Goal: Use online tool/utility: Utilize a website feature to perform a specific function

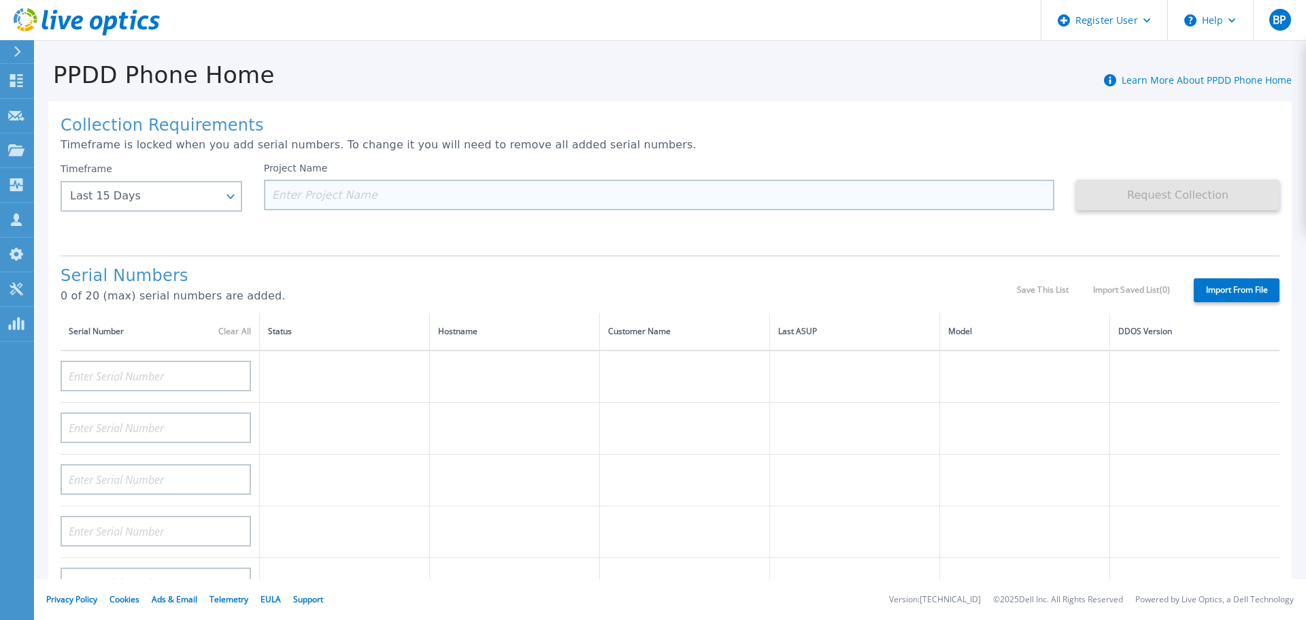
click at [361, 195] on input at bounding box center [659, 195] width 791 height 31
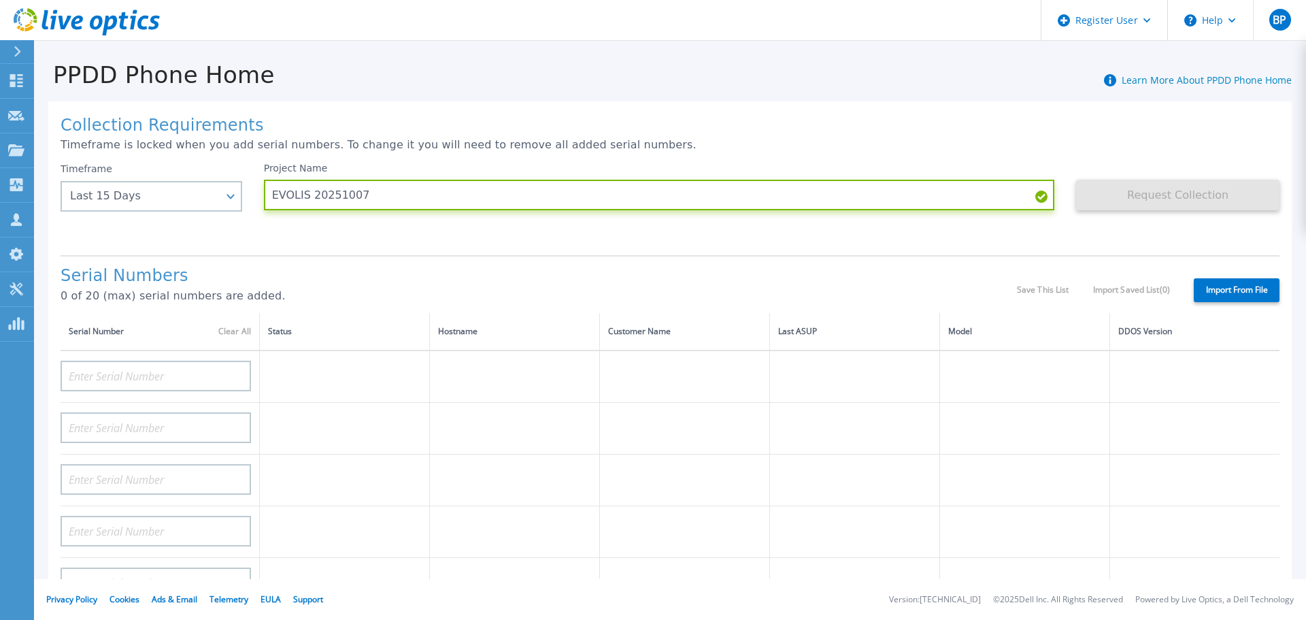
type input "EVOLIS 20251007"
click at [1236, 292] on label "Import From File" at bounding box center [1237, 290] width 86 height 24
click at [0, 0] on input "Import From File" at bounding box center [0, 0] width 0 height 0
type input "Fans"
type input "Temperature"
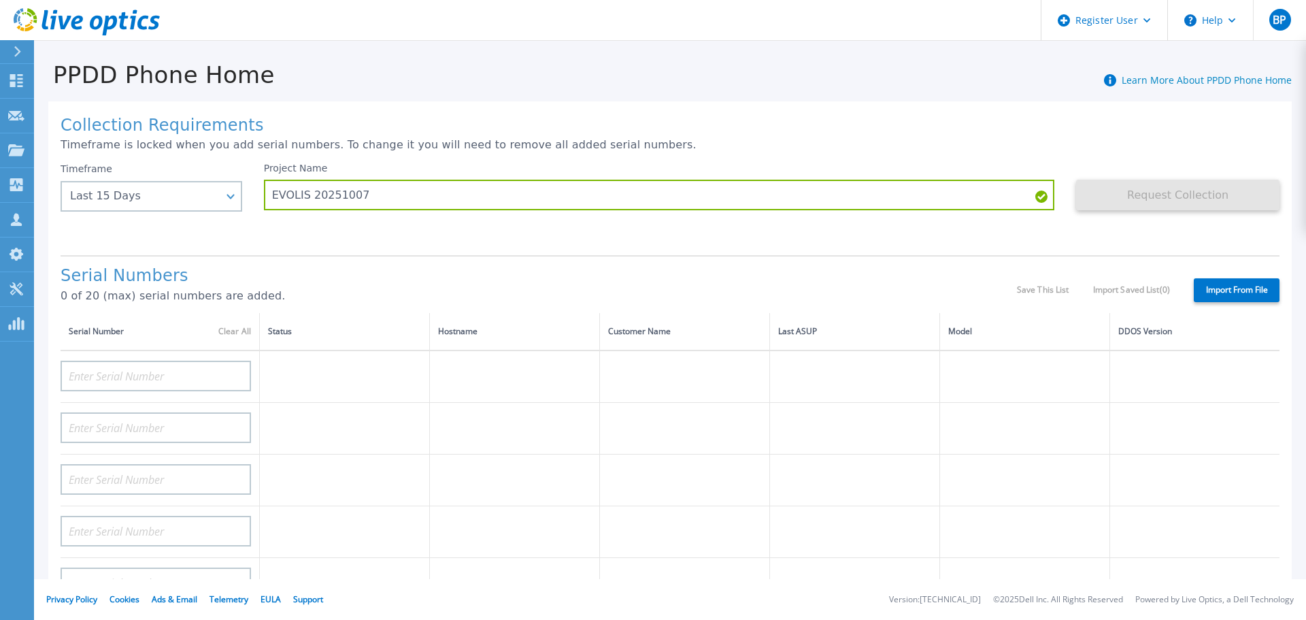
type input "Licenses"
type input "REGCHK"
type input "Group"
type input "Success"
type input "Exceptions"
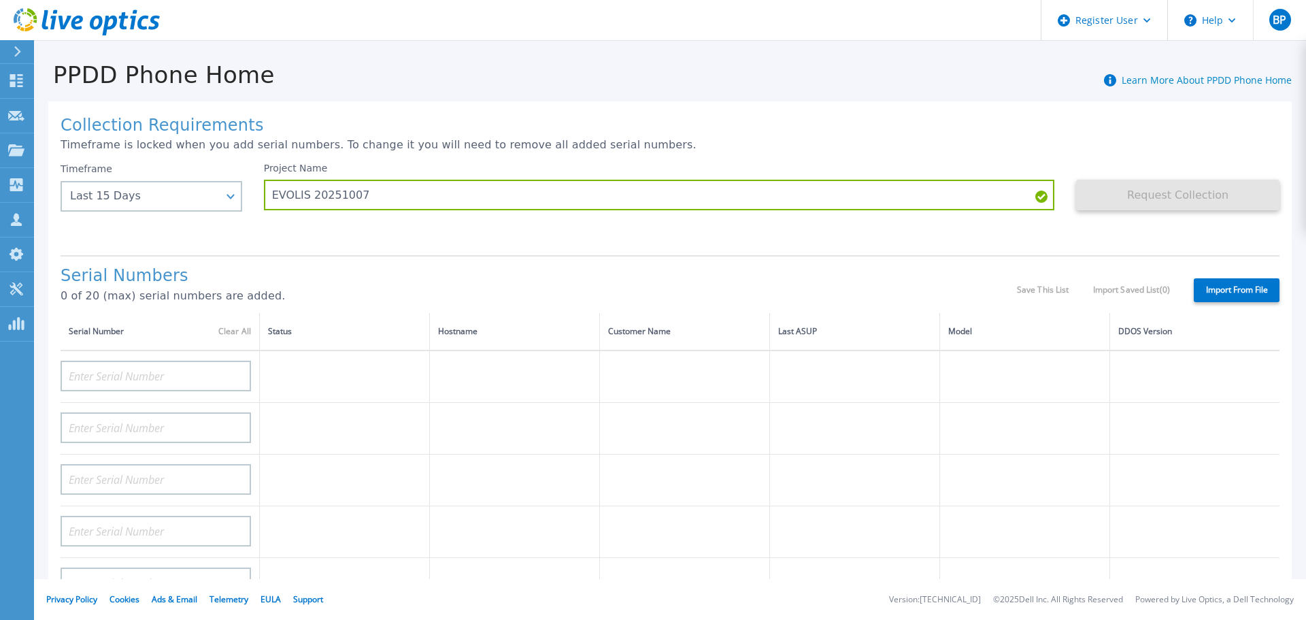
type input "12306952"
type input "Repl"
type input "800049"
type input "1063368"
type input "Number"
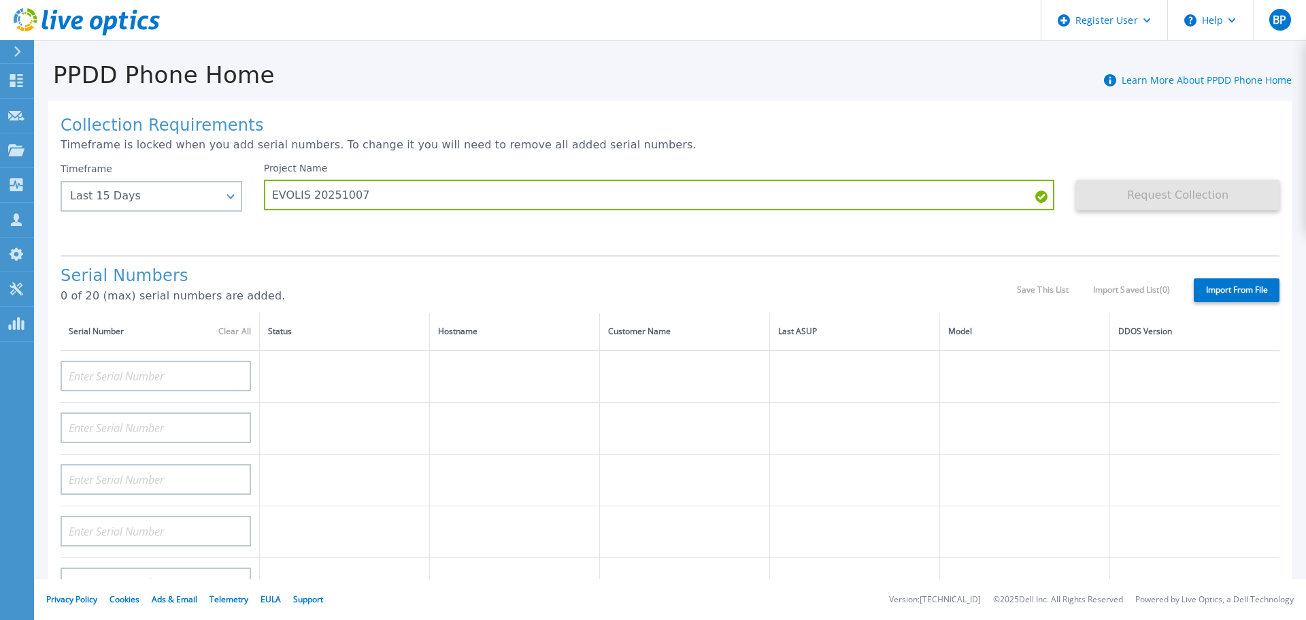
type input "Patches"
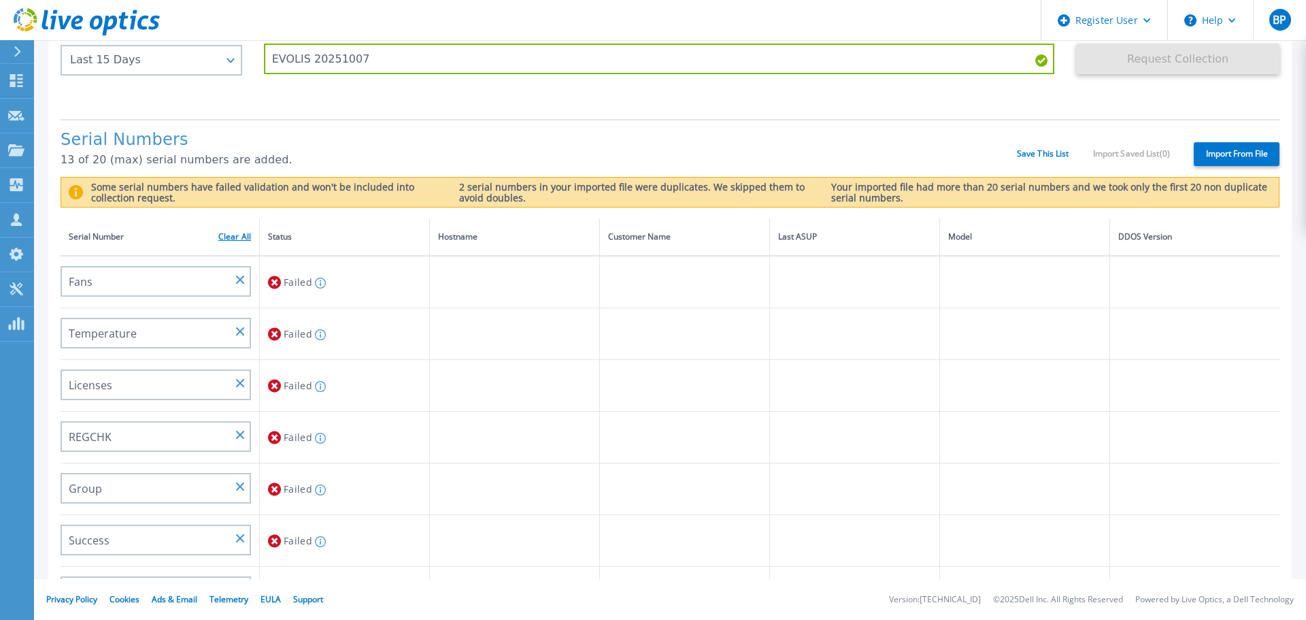
click at [231, 238] on link "Clear All" at bounding box center [234, 237] width 33 height 10
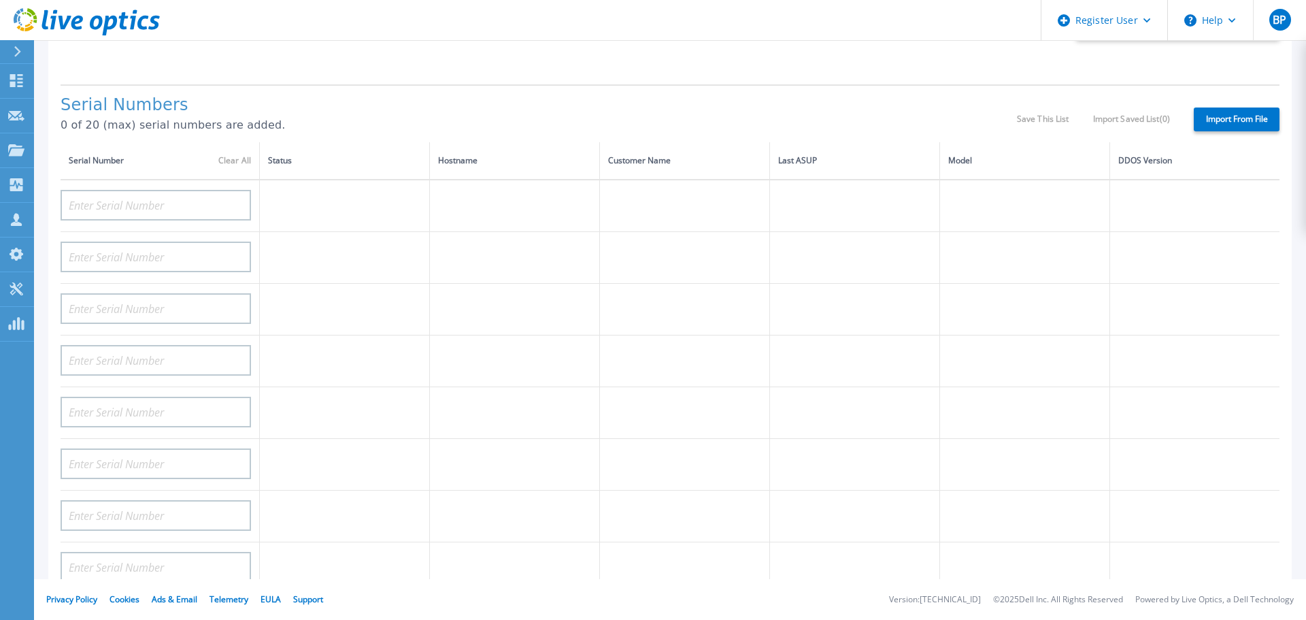
scroll to position [115, 0]
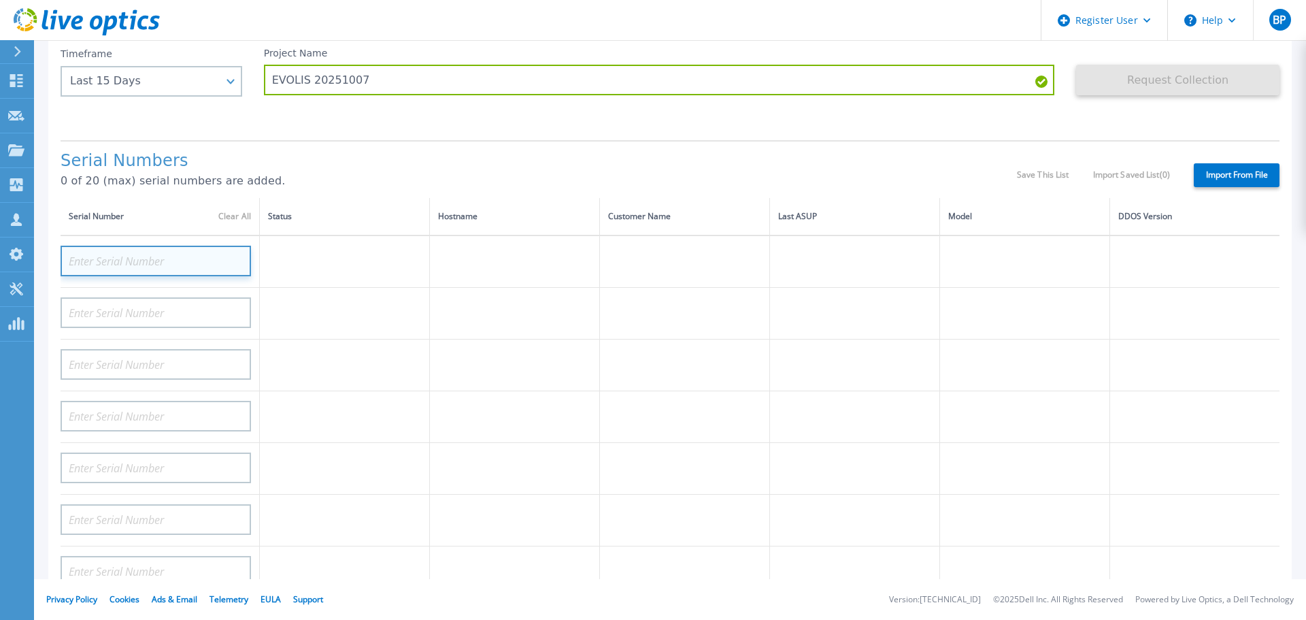
click at [195, 266] on input at bounding box center [156, 261] width 190 height 31
paste input "CKM00184702073"
type input "CKM00184702073"
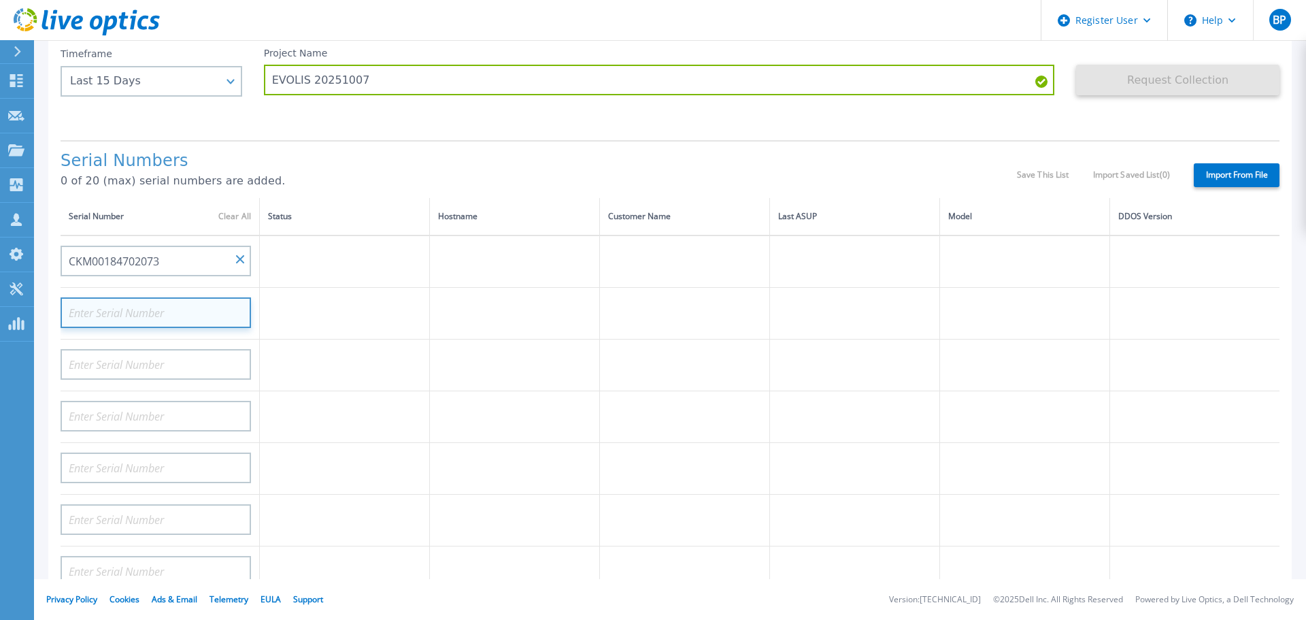
click at [191, 307] on input at bounding box center [156, 312] width 190 height 31
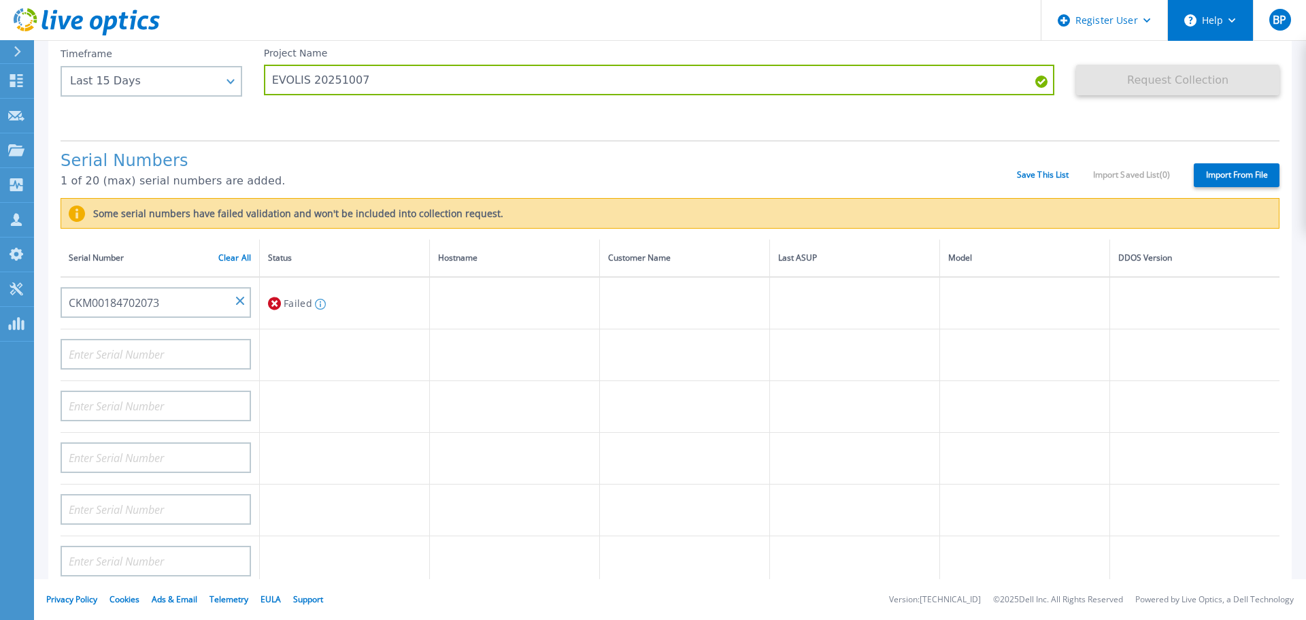
click at [1230, 17] on button "Help" at bounding box center [1210, 20] width 85 height 41
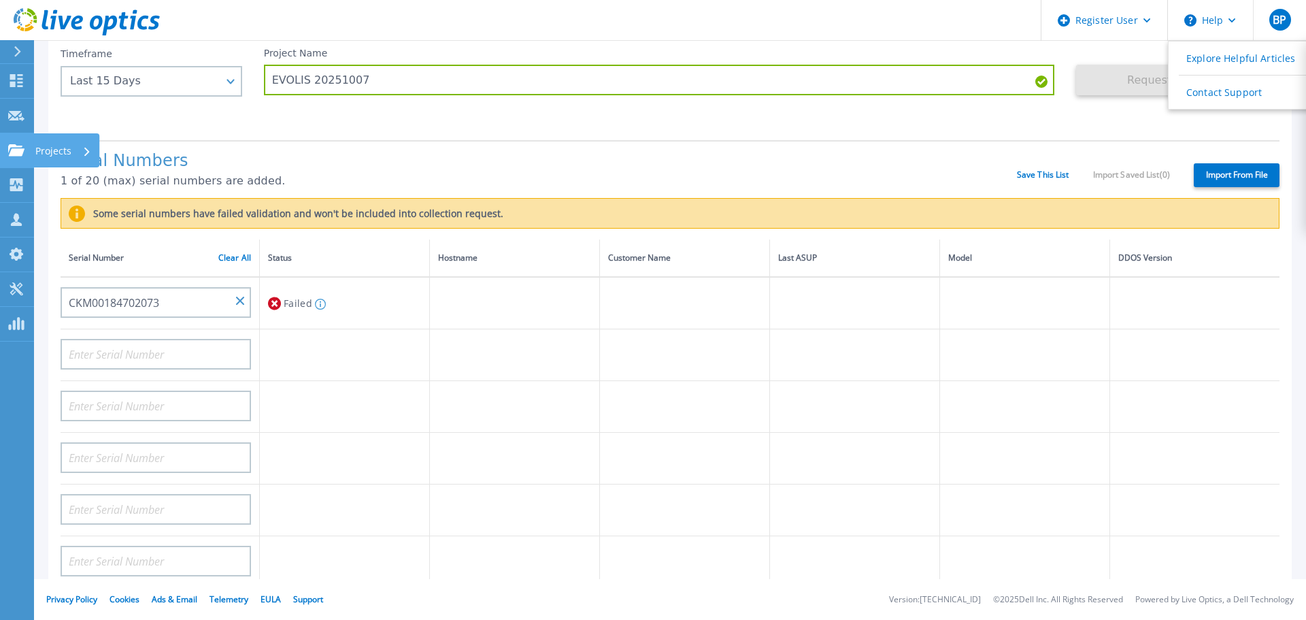
click at [41, 149] on p "Projects" at bounding box center [53, 150] width 36 height 35
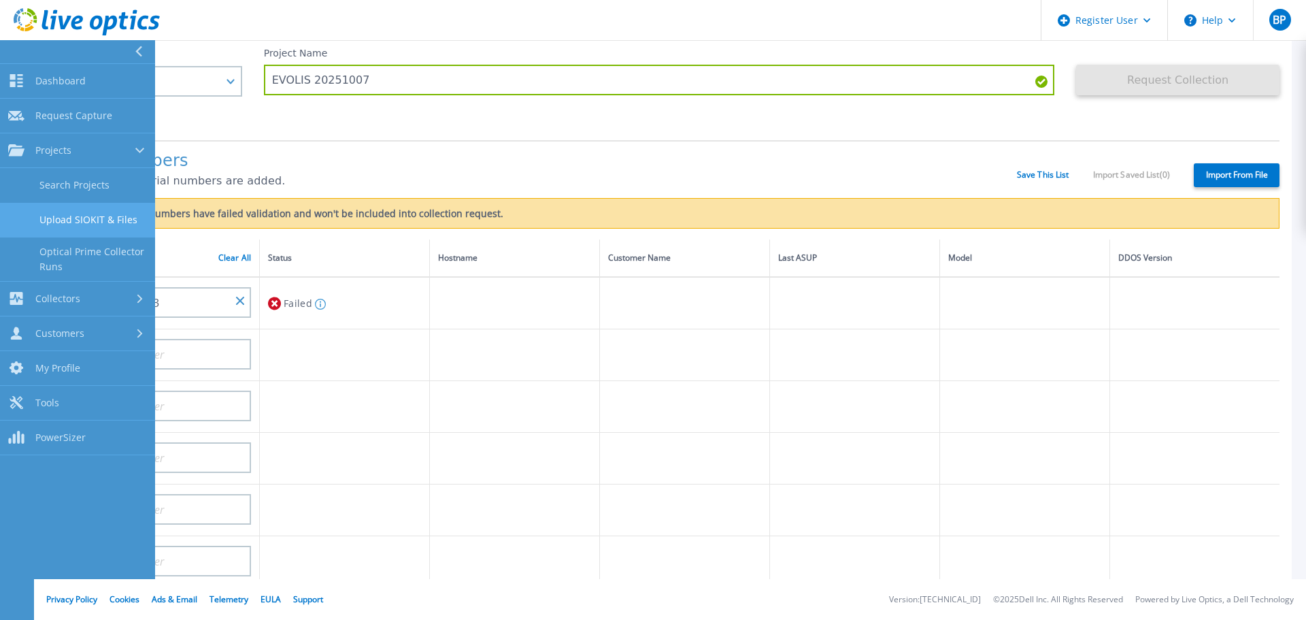
click at [85, 217] on link "Upload SIOKIT & Files" at bounding box center [77, 220] width 155 height 35
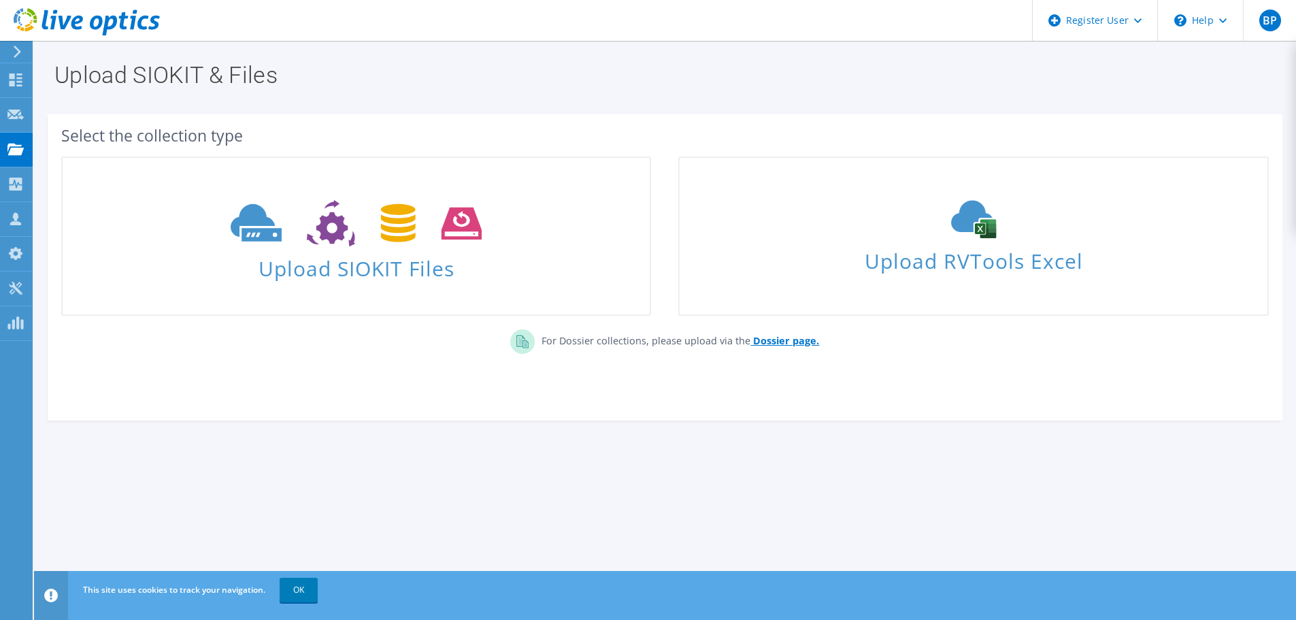
click at [786, 339] on b "Dossier page." at bounding box center [786, 340] width 66 height 13
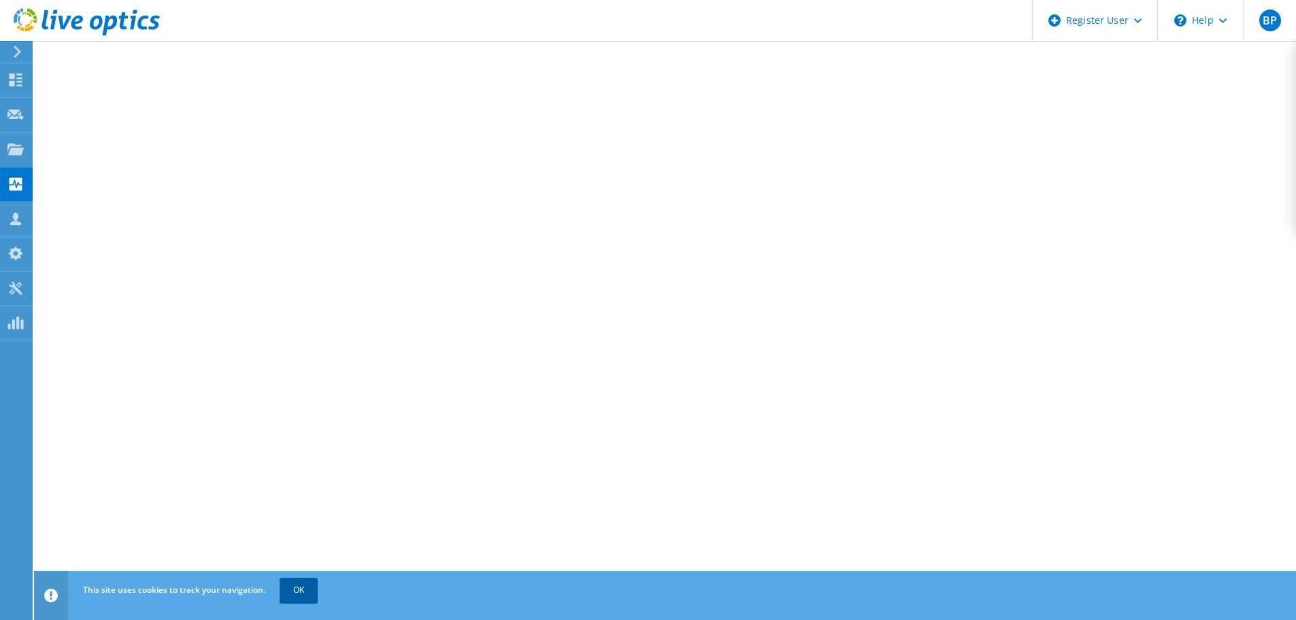
click at [295, 592] on link "OK" at bounding box center [299, 590] width 38 height 24
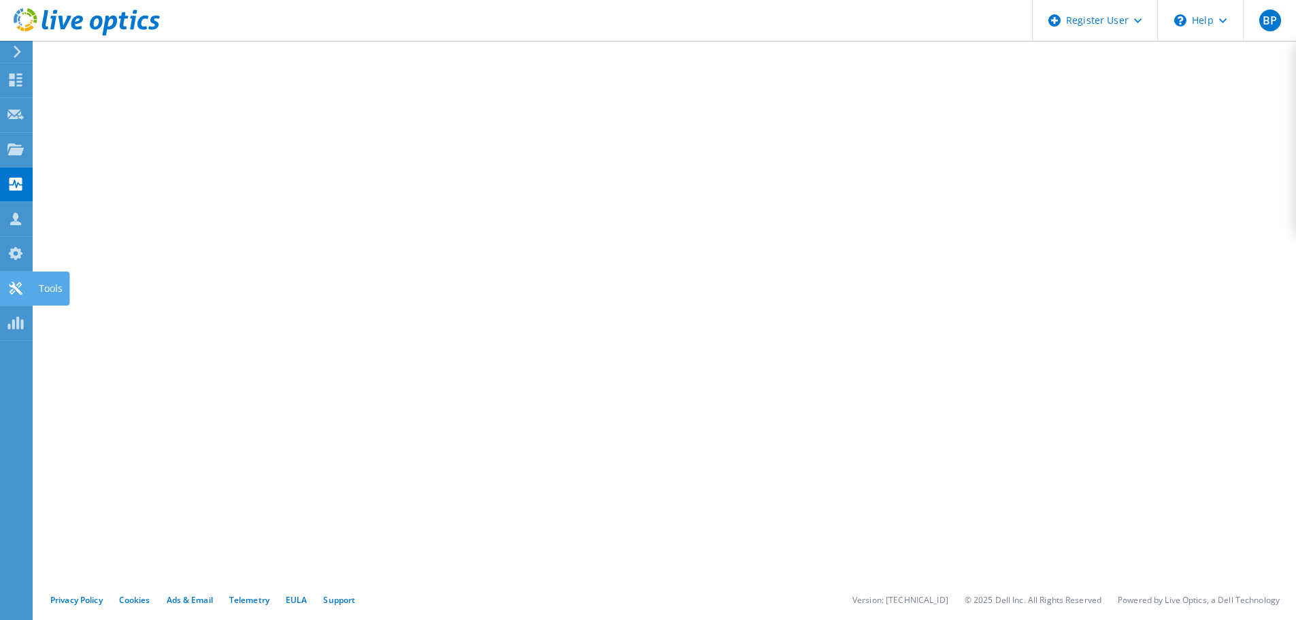
click at [14, 286] on use at bounding box center [15, 288] width 13 height 13
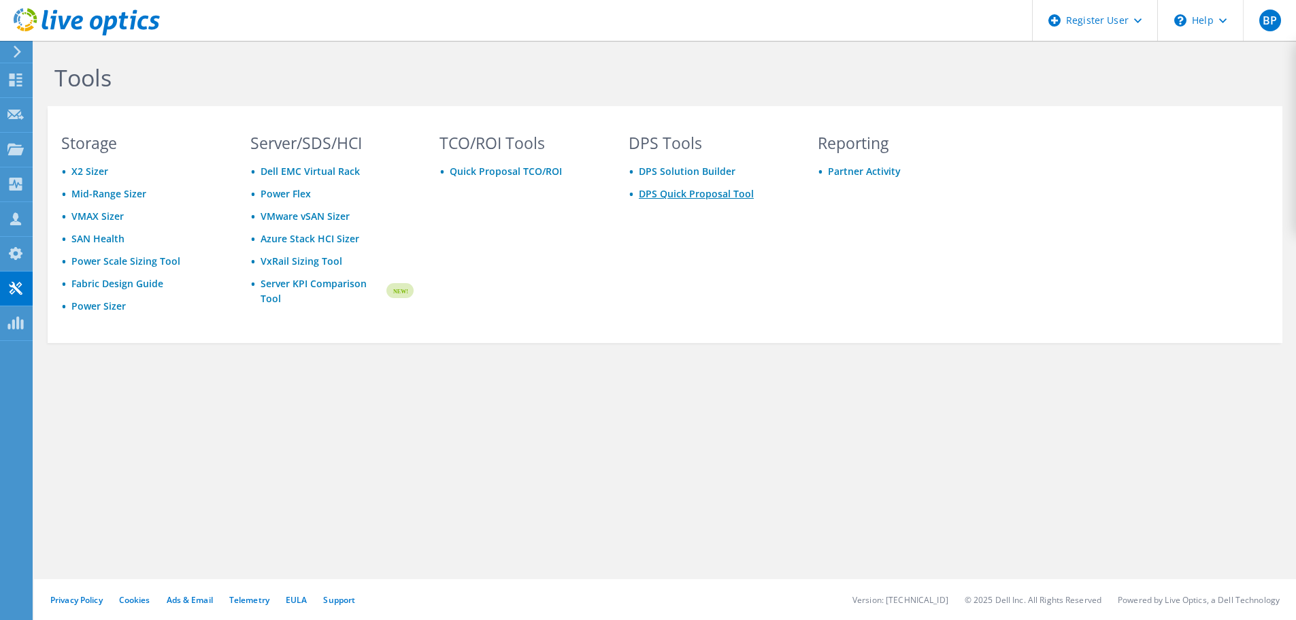
click at [696, 195] on link "DPS Quick Proposal Tool" at bounding box center [696, 193] width 115 height 13
click at [675, 167] on link "DPS Solution Builder" at bounding box center [687, 171] width 97 height 13
